Goal: Task Accomplishment & Management: Manage account settings

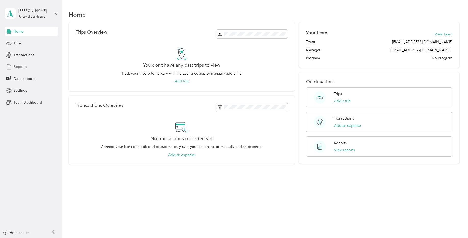
click at [13, 66] on div "Reports" at bounding box center [31, 66] width 53 height 9
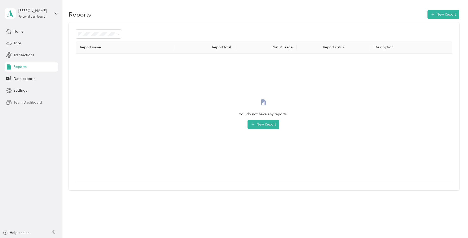
click at [22, 105] on span "Team Dashboard" at bounding box center [27, 102] width 29 height 5
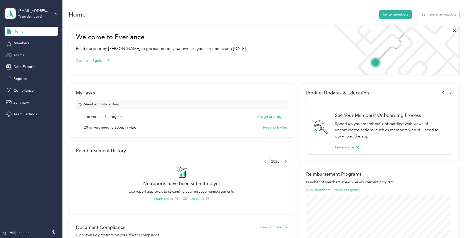
click at [24, 56] on div "Teams" at bounding box center [31, 54] width 53 height 9
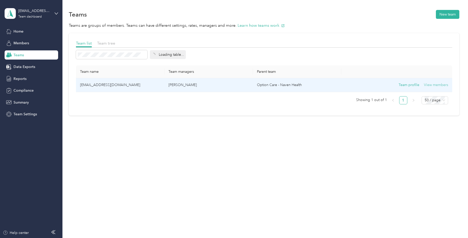
click at [428, 85] on button "View members" at bounding box center [436, 85] width 24 height 6
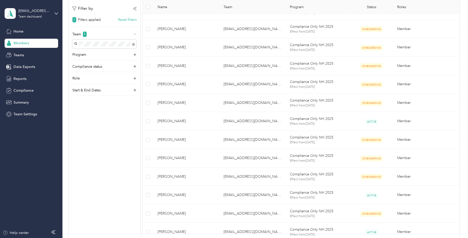
scroll to position [153, 0]
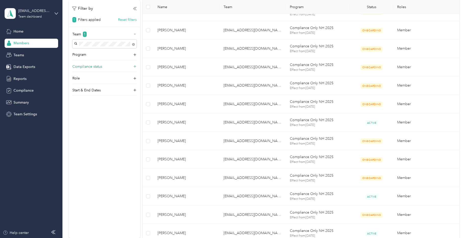
click at [132, 66] on div "Compliance status" at bounding box center [104, 68] width 64 height 8
click at [89, 107] on span "Not compliant" at bounding box center [87, 109] width 23 height 4
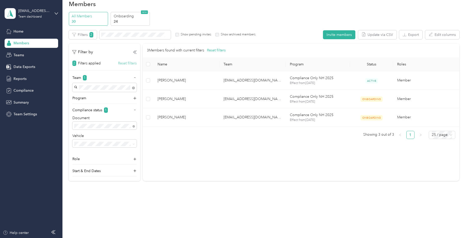
click at [125, 62] on button "Reset filters" at bounding box center [127, 63] width 19 height 5
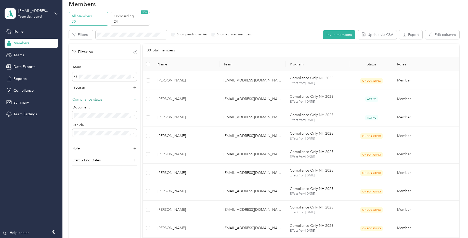
click at [89, 99] on p "Compliance status" at bounding box center [87, 99] width 30 height 5
click at [136, 98] on icon at bounding box center [134, 99] width 5 height 5
click at [85, 131] on span "Compliant" at bounding box center [84, 133] width 17 height 4
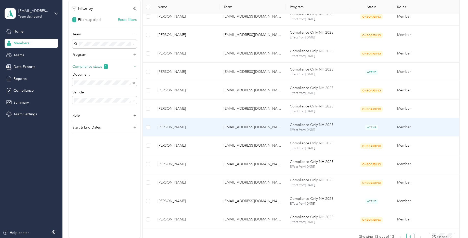
scroll to position [81, 0]
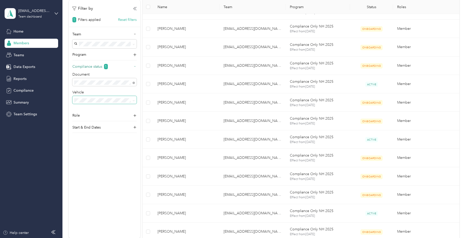
click at [91, 98] on span at bounding box center [104, 100] width 64 height 8
click at [88, 117] on span "Compliant" at bounding box center [84, 117] width 17 height 4
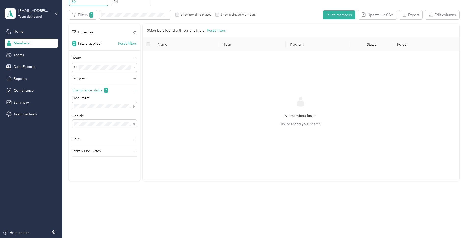
click at [95, 113] on div "All statuses" at bounding box center [104, 114] width 57 height 5
click at [90, 121] on div "Compliant" at bounding box center [104, 121] width 57 height 5
click at [133, 124] on icon at bounding box center [133, 124] width 2 height 2
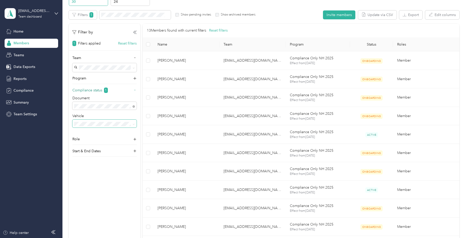
click at [90, 131] on span "Not compliant" at bounding box center [87, 132] width 23 height 4
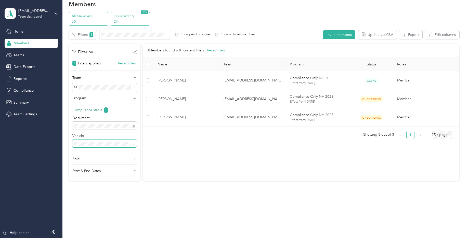
click at [120, 16] on p "Onboarding" at bounding box center [131, 15] width 35 height 5
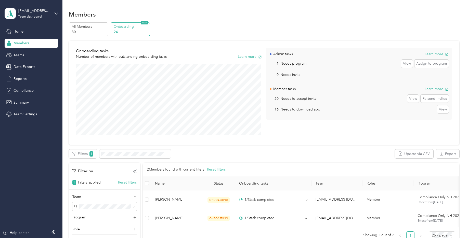
click at [15, 91] on span "Compliance" at bounding box center [23, 90] width 20 height 5
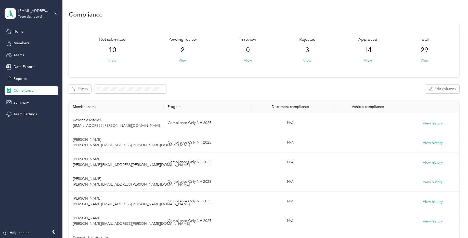
click at [115, 61] on button "View" at bounding box center [112, 60] width 8 height 5
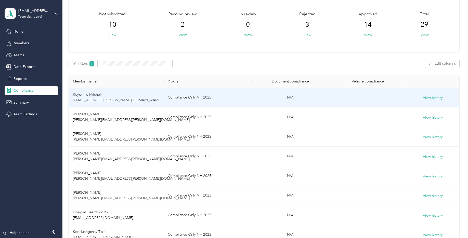
scroll to position [51, 0]
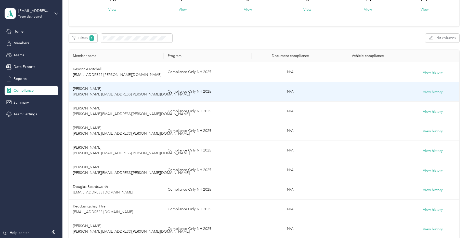
click at [428, 90] on button "View history" at bounding box center [433, 92] width 20 height 6
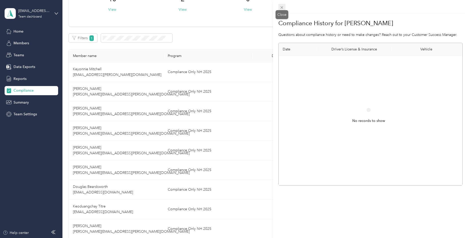
click at [281, 9] on icon at bounding box center [281, 7] width 4 height 4
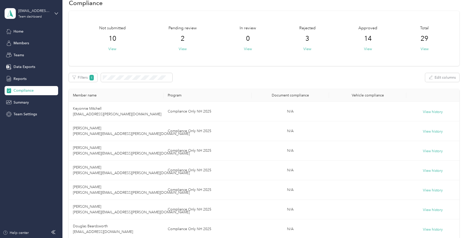
scroll to position [0, 0]
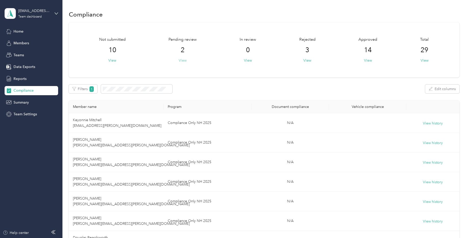
click at [181, 60] on button "View" at bounding box center [183, 60] width 8 height 5
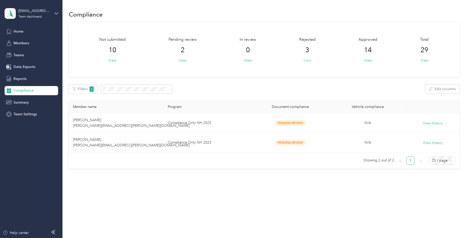
click at [309, 62] on button "View" at bounding box center [307, 60] width 8 height 5
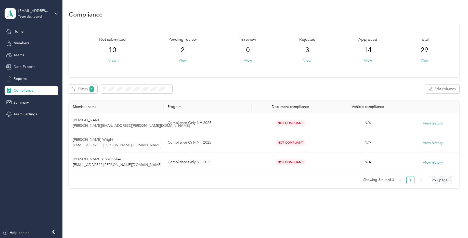
click at [27, 68] on span "Data Exports" at bounding box center [24, 66] width 22 height 5
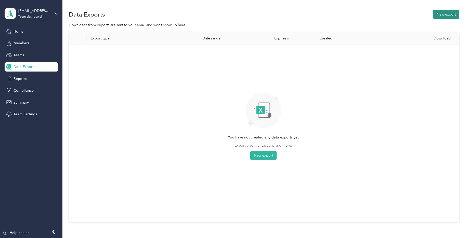
click at [445, 17] on button "New export" at bounding box center [446, 14] width 26 height 9
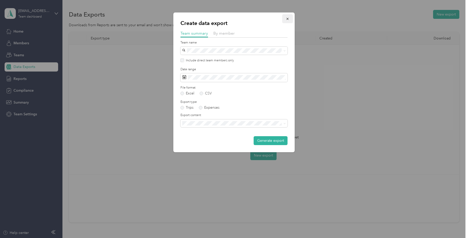
click at [286, 20] on icon "button" at bounding box center [288, 19] width 4 height 4
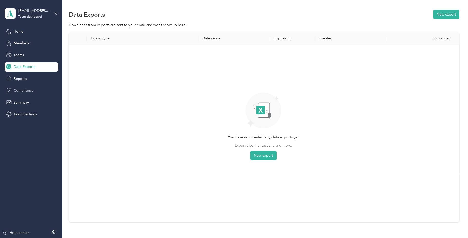
click at [22, 90] on span "Compliance" at bounding box center [23, 90] width 20 height 5
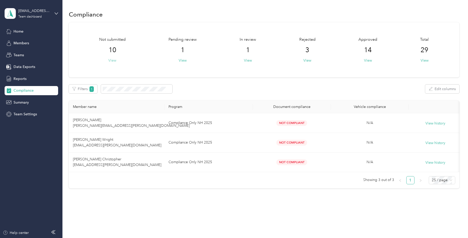
click at [113, 60] on button "View" at bounding box center [112, 60] width 8 height 5
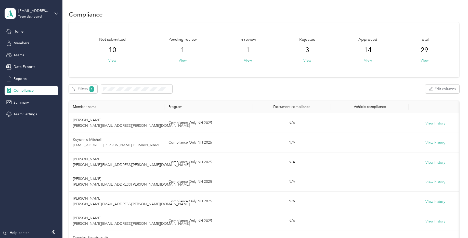
click at [365, 59] on button "View" at bounding box center [368, 60] width 8 height 5
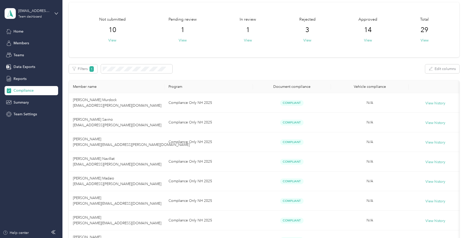
scroll to position [25, 0]
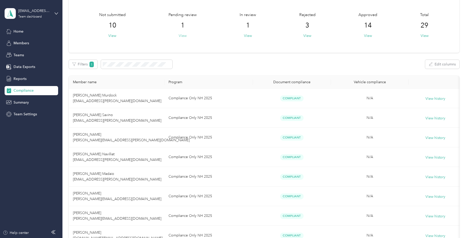
click at [185, 35] on button "View" at bounding box center [183, 35] width 8 height 5
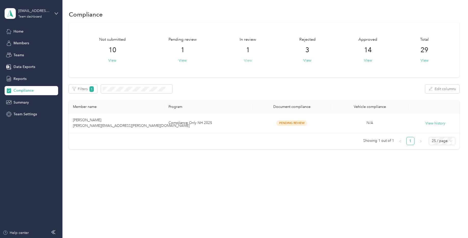
click at [248, 60] on button "View" at bounding box center [248, 60] width 8 height 5
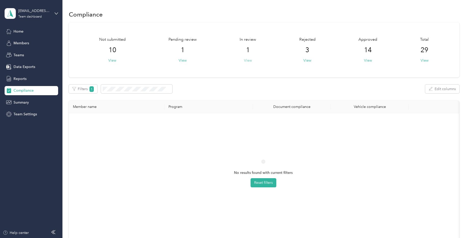
click at [246, 60] on button "View" at bounding box center [248, 60] width 8 height 5
click at [306, 59] on button "View" at bounding box center [307, 60] width 8 height 5
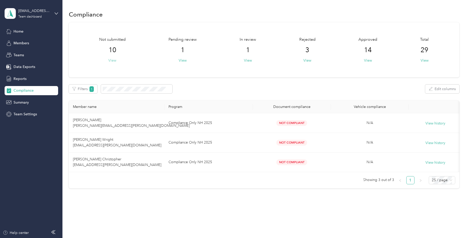
click at [112, 60] on button "View" at bounding box center [112, 60] width 8 height 5
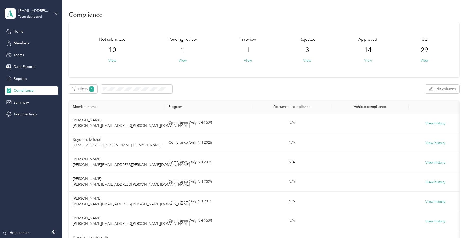
click at [368, 61] on button "View" at bounding box center [368, 60] width 8 height 5
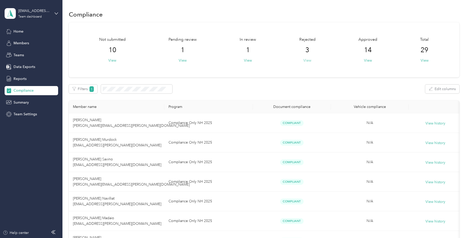
click at [305, 61] on button "View" at bounding box center [307, 60] width 8 height 5
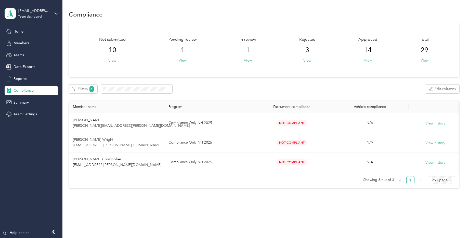
click at [366, 59] on button "View" at bounding box center [368, 60] width 8 height 5
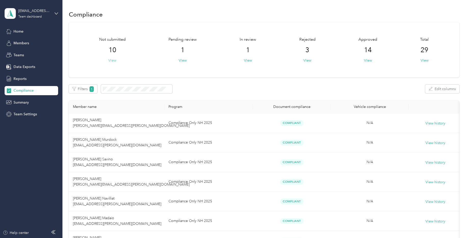
click at [112, 62] on button "View" at bounding box center [112, 60] width 8 height 5
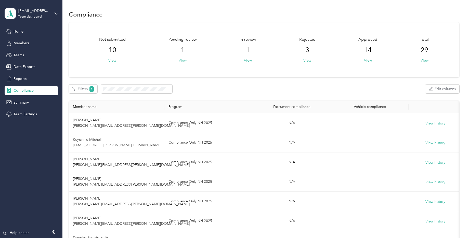
click at [183, 60] on button "View" at bounding box center [183, 60] width 8 height 5
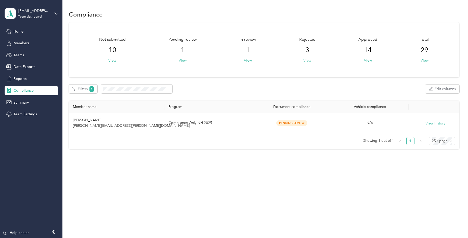
click at [311, 60] on button "View" at bounding box center [307, 60] width 8 height 5
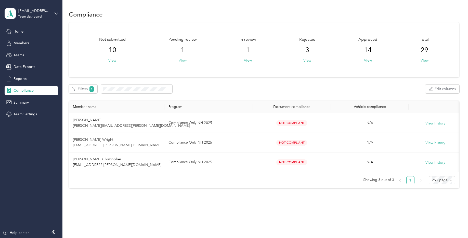
click at [185, 60] on button "View" at bounding box center [183, 60] width 8 height 5
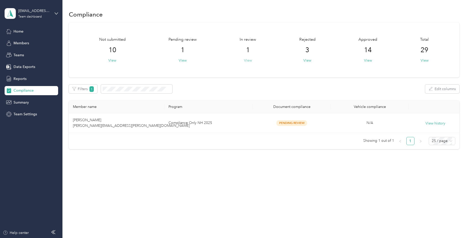
click at [247, 61] on button "View" at bounding box center [248, 60] width 8 height 5
